Goal: Task Accomplishment & Management: Manage account settings

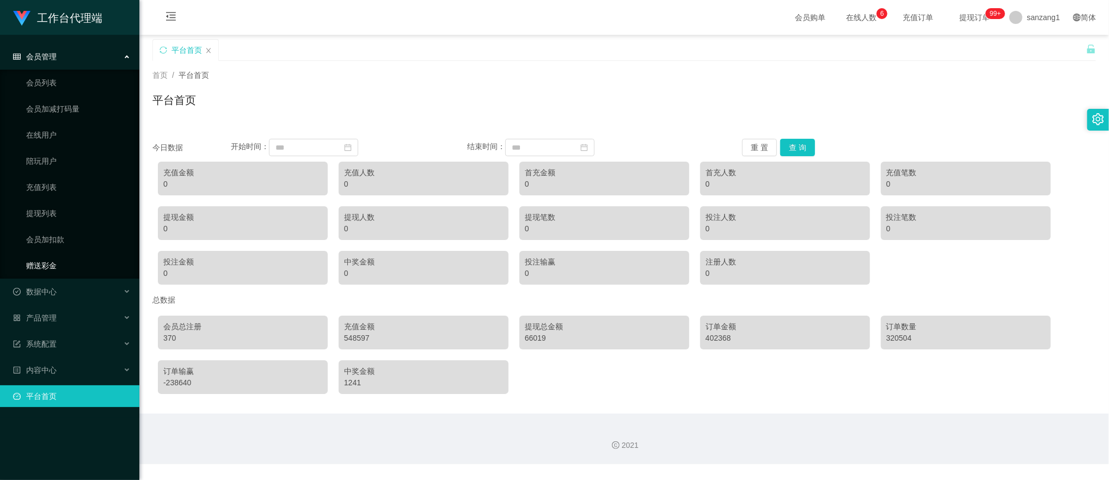
click at [36, 262] on link "赠送彩金" at bounding box center [78, 266] width 104 height 22
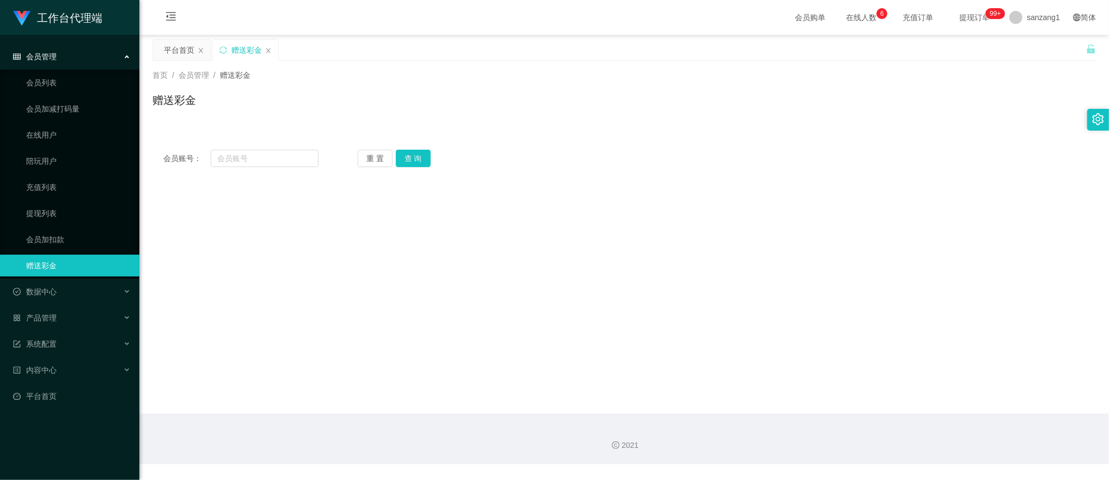
click at [48, 59] on span "会员管理" at bounding box center [35, 56] width 44 height 9
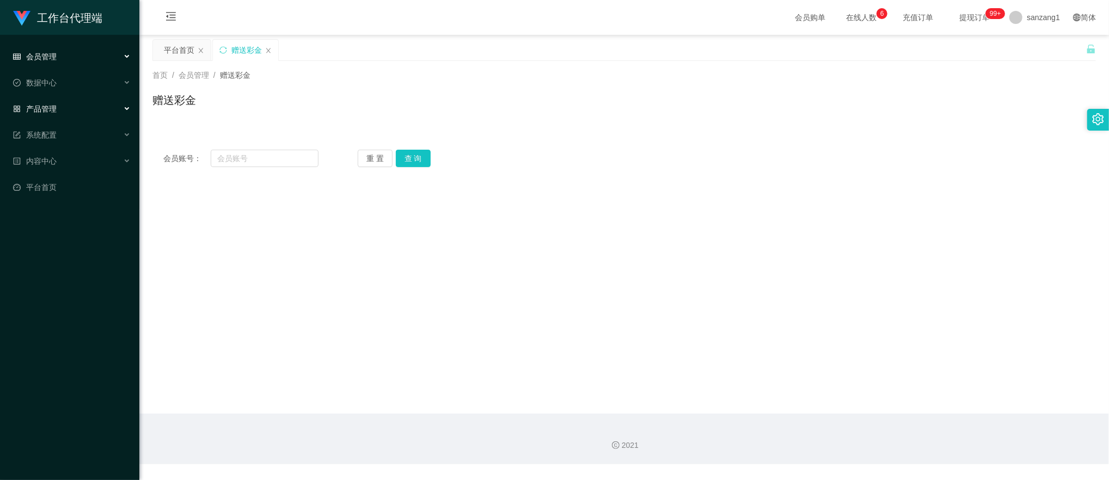
click at [52, 105] on span "产品管理" at bounding box center [35, 108] width 44 height 9
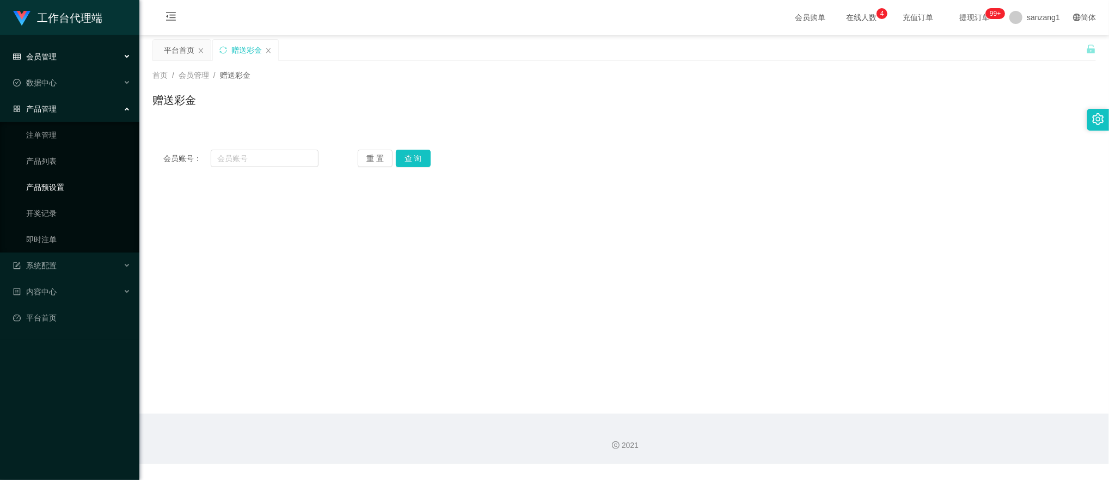
click at [49, 184] on link "产品预设置" at bounding box center [78, 187] width 104 height 22
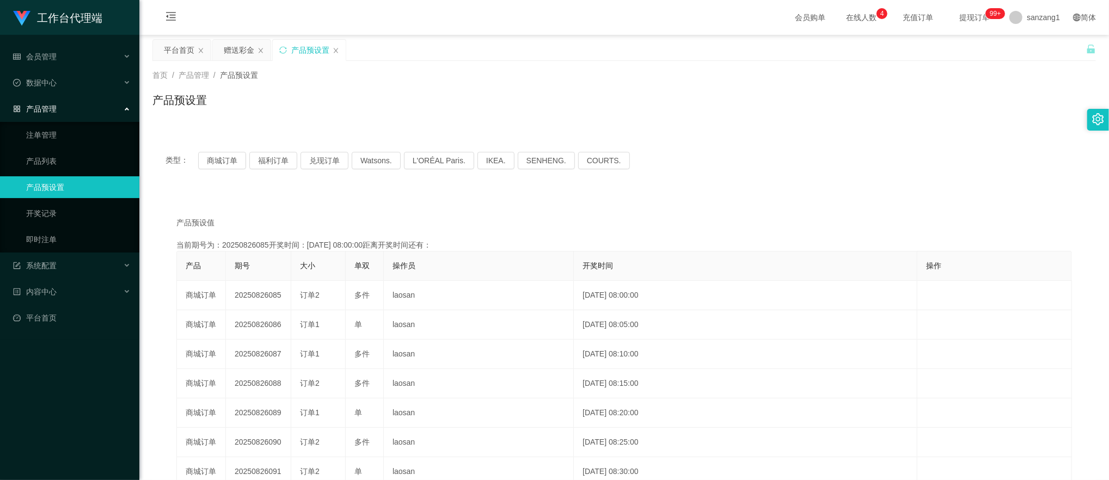
click at [45, 99] on div "产品管理" at bounding box center [69, 109] width 139 height 22
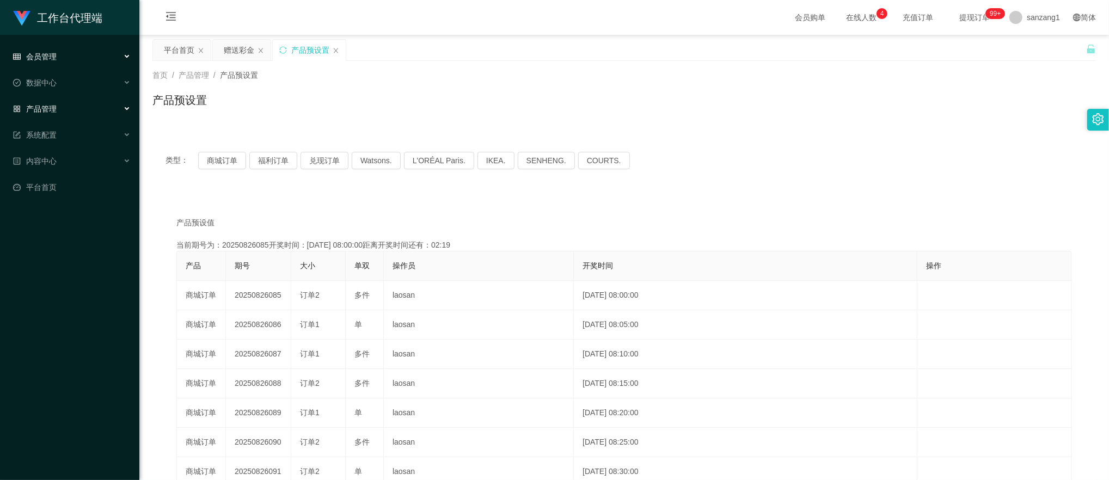
click at [53, 60] on span "会员管理" at bounding box center [35, 56] width 44 height 9
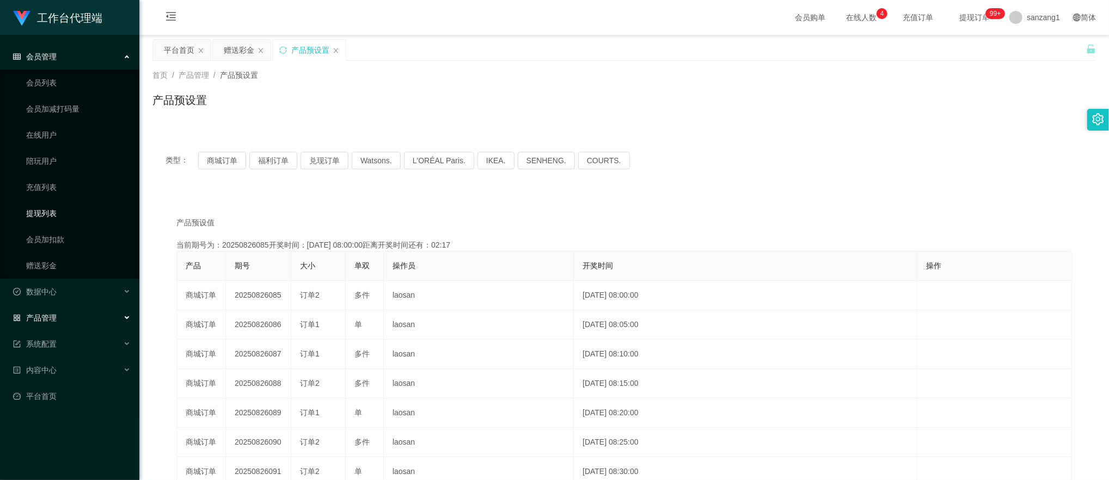
click at [51, 212] on link "提现列表" at bounding box center [78, 213] width 104 height 22
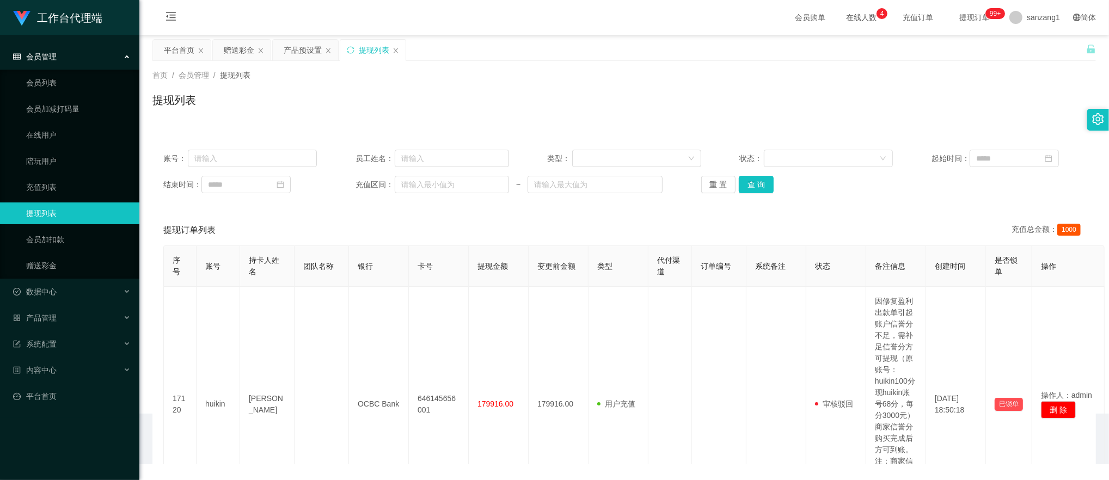
click at [58, 57] on div "会员管理" at bounding box center [69, 57] width 139 height 22
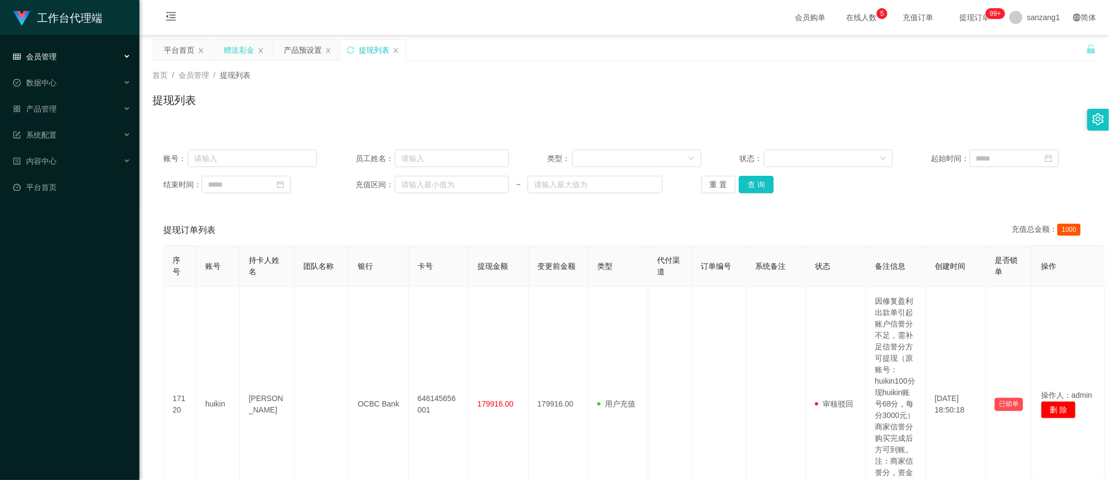
click at [243, 51] on div "赠送彩金" at bounding box center [239, 50] width 30 height 21
